Goal: Transaction & Acquisition: Book appointment/travel/reservation

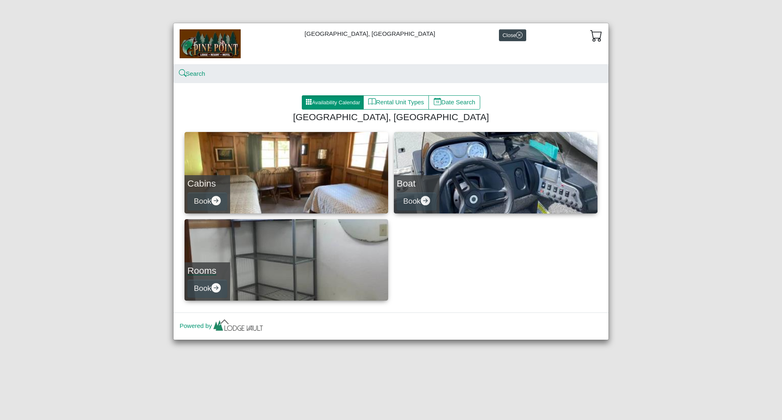
click at [253, 284] on link "Rooms Book" at bounding box center [286, 259] width 204 height 81
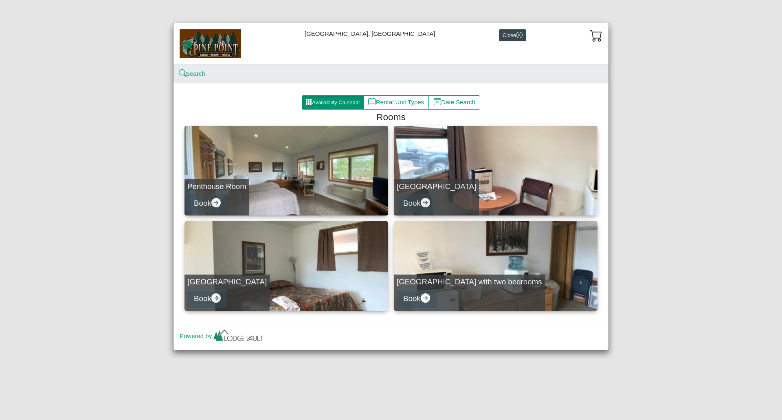
click at [243, 199] on div "Penthouse Room Book" at bounding box center [216, 197] width 65 height 36
select select "*"
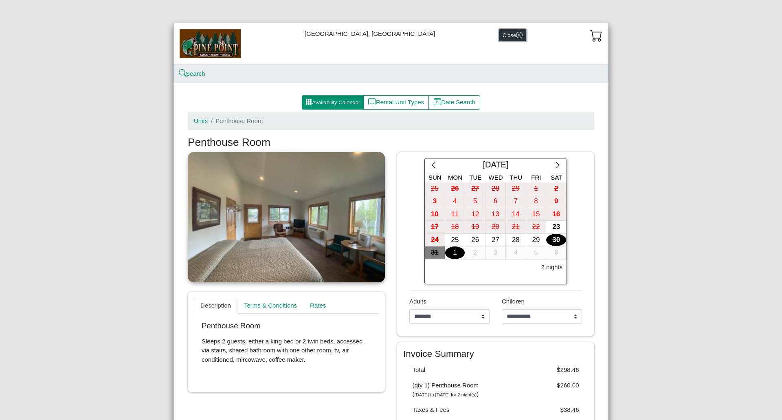
click at [501, 39] on button "Close" at bounding box center [512, 35] width 27 height 12
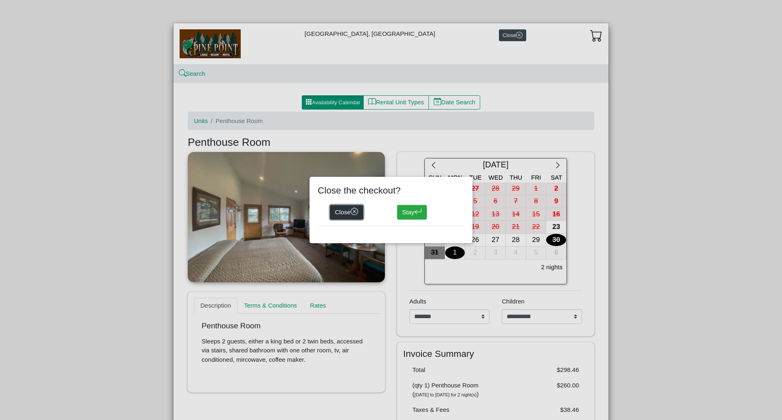
click at [338, 213] on button "Close" at bounding box center [346, 212] width 33 height 15
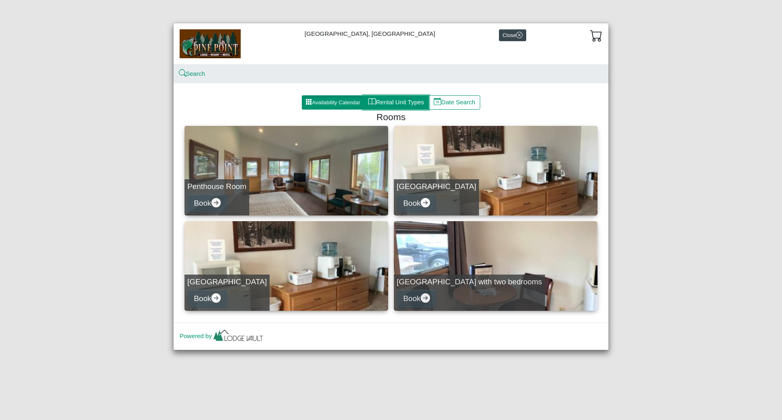
click at [414, 107] on button "Rental Unit Types" at bounding box center [396, 102] width 66 height 15
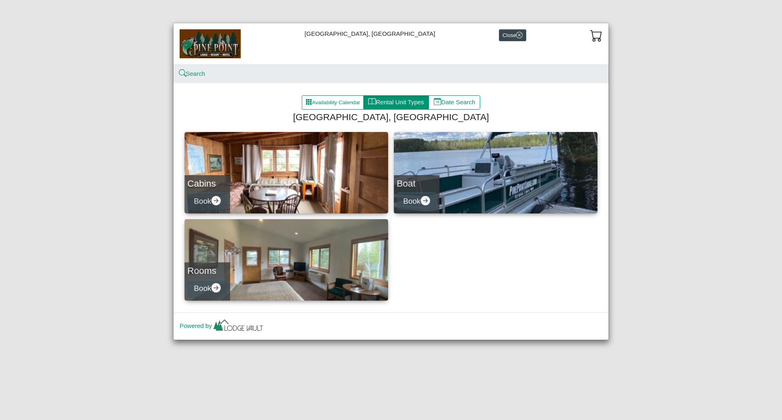
click at [267, 180] on link "Cabins Book" at bounding box center [286, 172] width 204 height 81
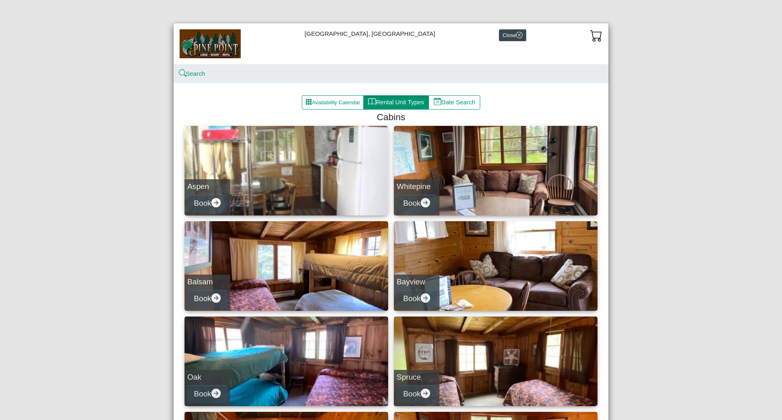
click at [251, 264] on link "Balsam Book" at bounding box center [286, 266] width 204 height 90
select select "*"
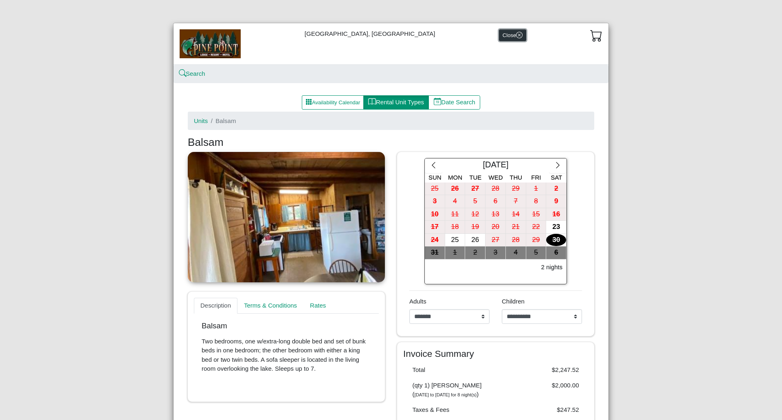
click at [499, 36] on button "Close" at bounding box center [512, 35] width 27 height 12
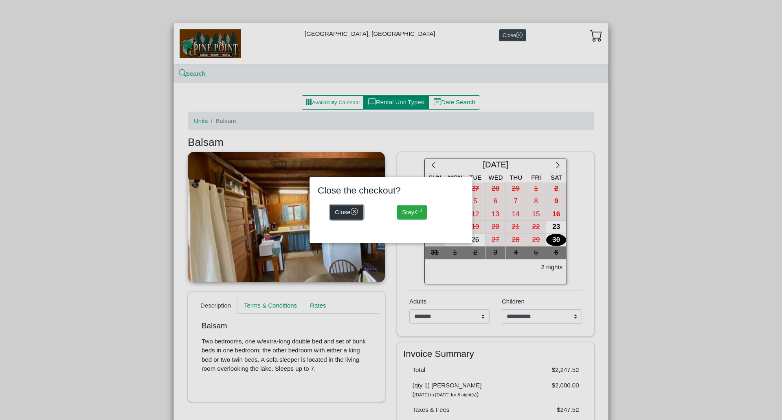
click at [350, 213] on button "Close" at bounding box center [346, 212] width 33 height 15
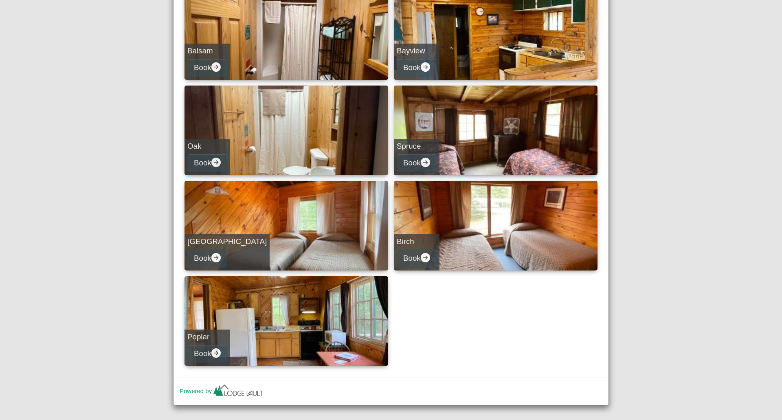
scroll to position [239, 0]
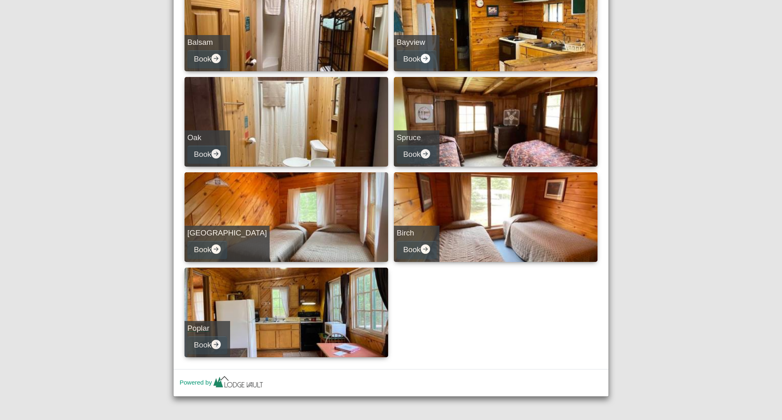
click at [303, 290] on link "Poplar Book" at bounding box center [286, 313] width 204 height 90
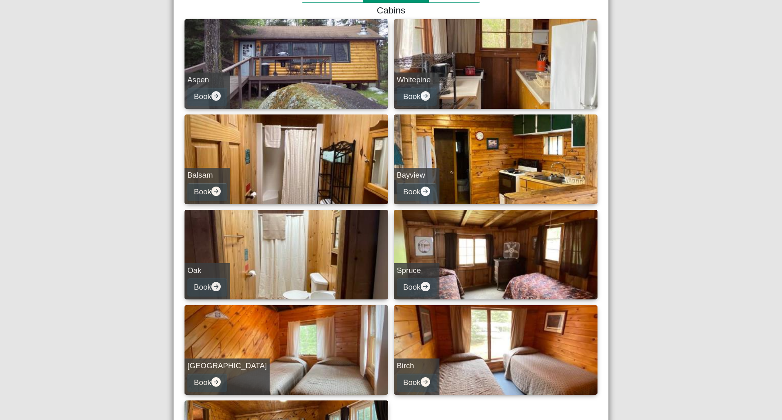
select select "*"
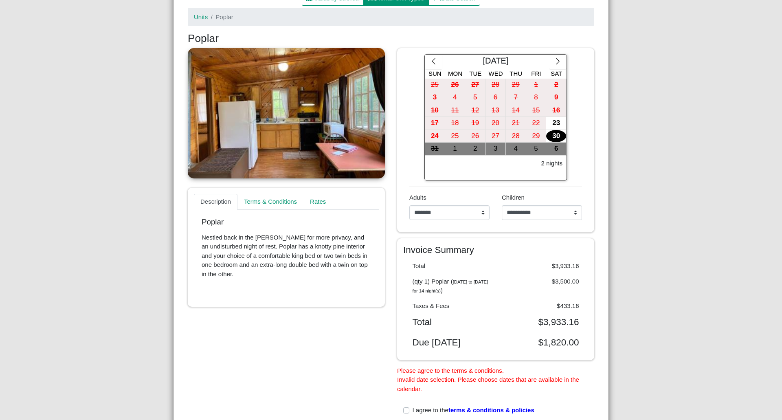
scroll to position [103, 0]
